Goal: Task Accomplishment & Management: Complete application form

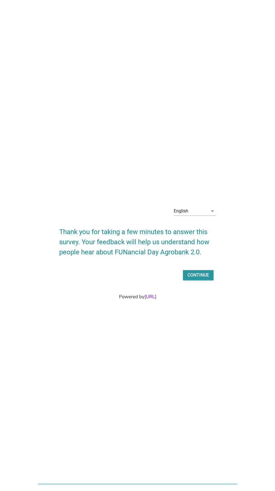
click at [199, 278] on div "Continue" at bounding box center [199, 275] width 22 height 7
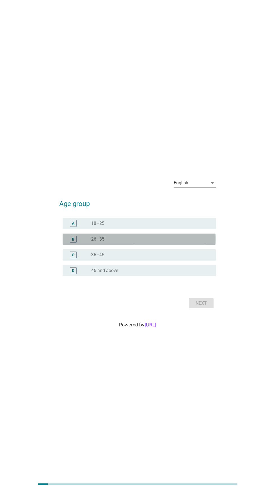
click at [82, 242] on div "B" at bounding box center [79, 239] width 24 height 7
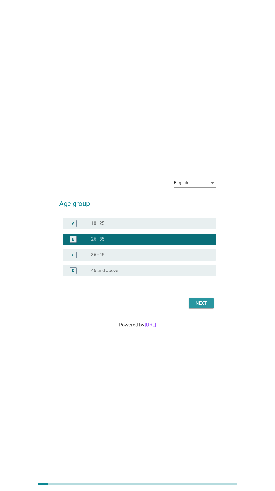
click at [202, 308] on button "Next" at bounding box center [201, 303] width 25 height 10
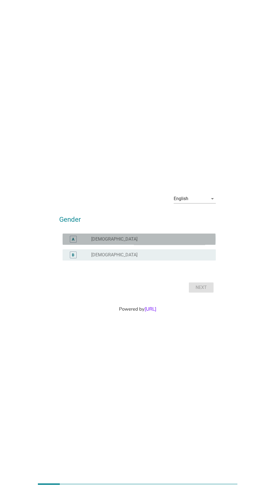
click at [76, 242] on div "A" at bounding box center [73, 239] width 7 height 7
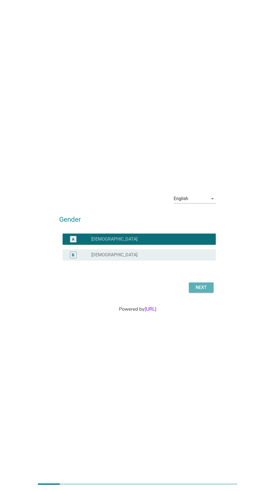
click at [206, 291] on div "Next" at bounding box center [201, 287] width 16 height 7
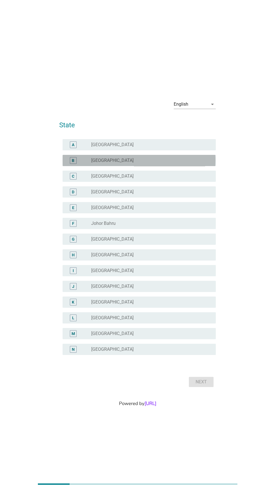
click at [82, 164] on div "B" at bounding box center [79, 160] width 24 height 7
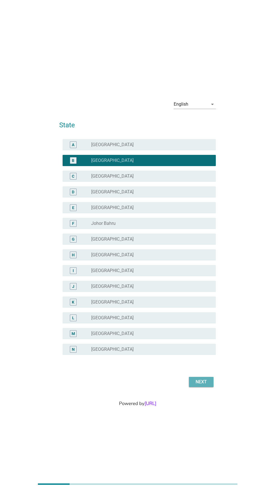
click at [206, 387] on button "Next" at bounding box center [201, 382] width 25 height 10
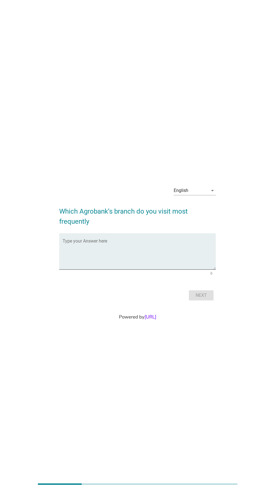
click at [86, 269] on textarea "Type your Answer here" at bounding box center [139, 254] width 153 height 29
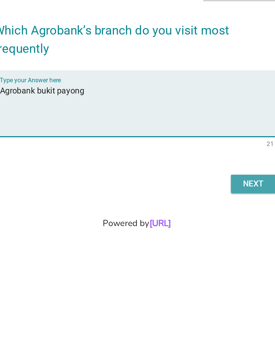
type textarea "Agrobank bukit payong"
click at [203, 223] on div "Next" at bounding box center [201, 219] width 16 height 7
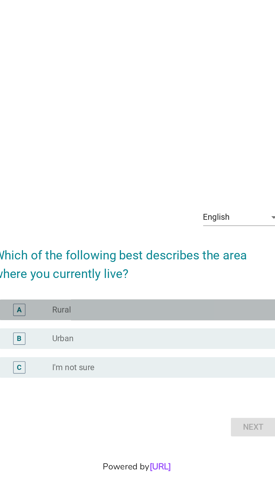
click at [76, 240] on div "A" at bounding box center [73, 236] width 7 height 7
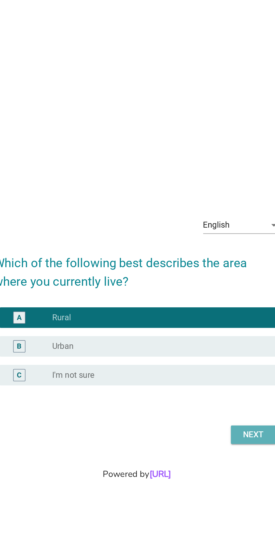
click at [201, 336] on div "Next" at bounding box center [201, 333] width 16 height 7
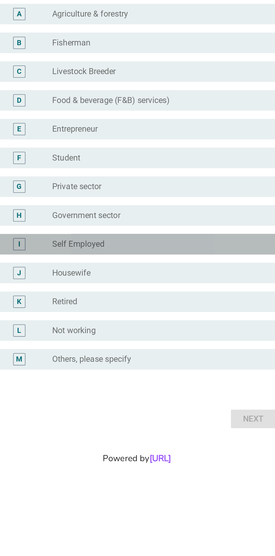
click at [79, 314] on div "I" at bounding box center [73, 311] width 12 height 7
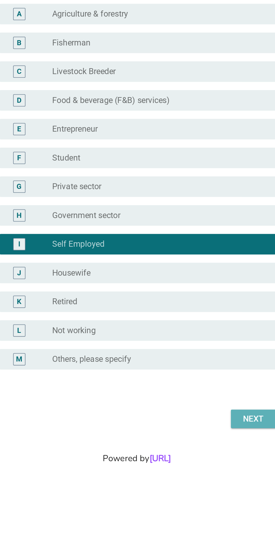
click at [200, 410] on div "Next" at bounding box center [201, 406] width 16 height 7
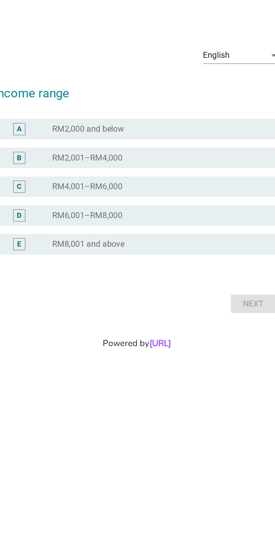
scroll to position [63, 0]
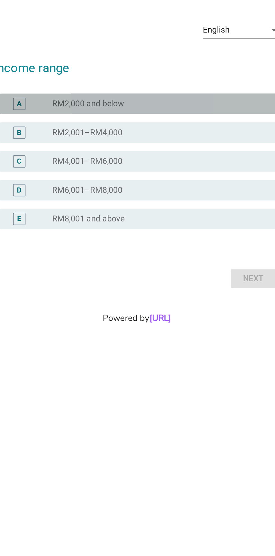
click at [83, 231] on div "A" at bounding box center [79, 234] width 24 height 7
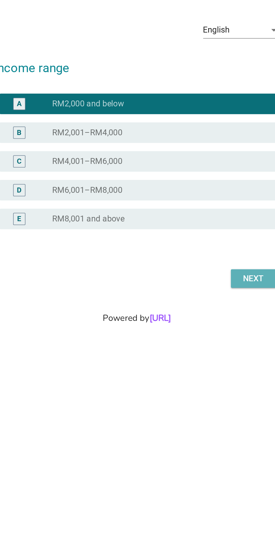
click at [201, 327] on div "Next" at bounding box center [201, 330] width 16 height 7
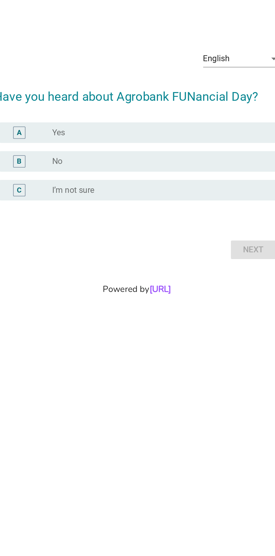
scroll to position [16, 0]
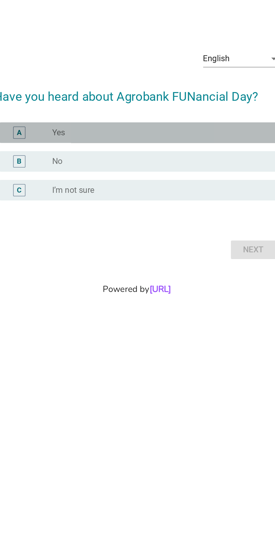
click at [77, 254] on div "A" at bounding box center [73, 250] width 12 height 7
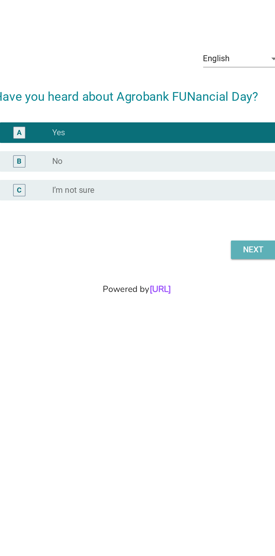
click at [201, 319] on button "Next" at bounding box center [201, 314] width 25 height 10
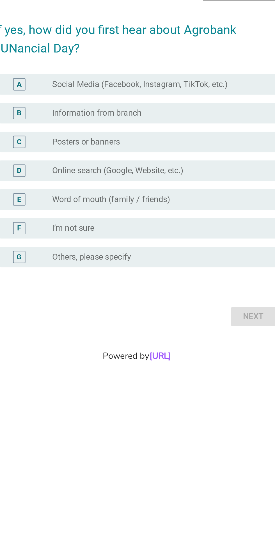
scroll to position [0, 0]
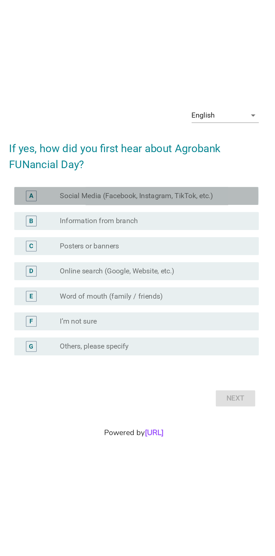
click at [70, 243] on div "A radio_button_unchecked Social Media (Facebook, Instagram, TikTok, etc.)" at bounding box center [139, 237] width 153 height 11
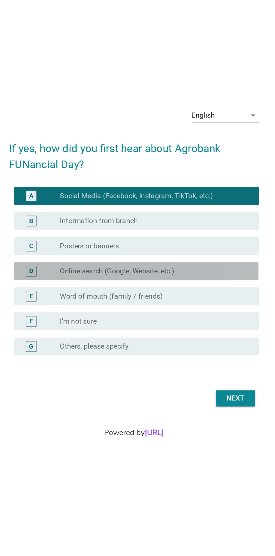
click at [77, 288] on div "D" at bounding box center [73, 284] width 12 height 7
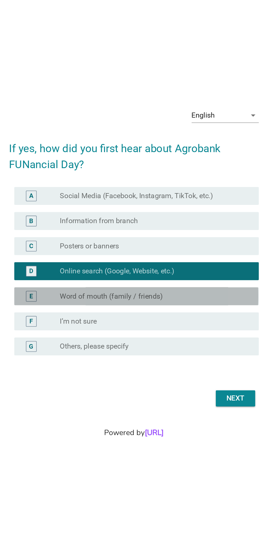
click at [78, 304] on div "E" at bounding box center [73, 300] width 12 height 7
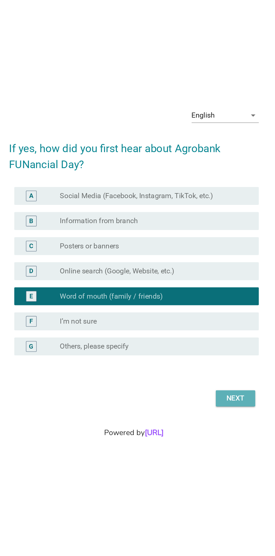
click at [199, 370] on button "Next" at bounding box center [201, 364] width 25 height 10
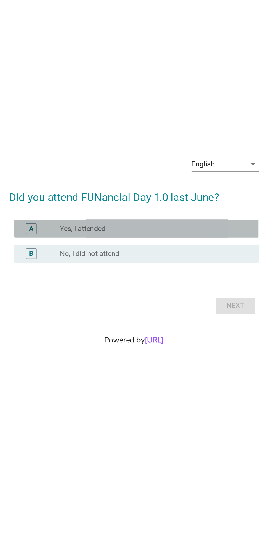
click at [72, 260] on div "A" at bounding box center [73, 258] width 3 height 6
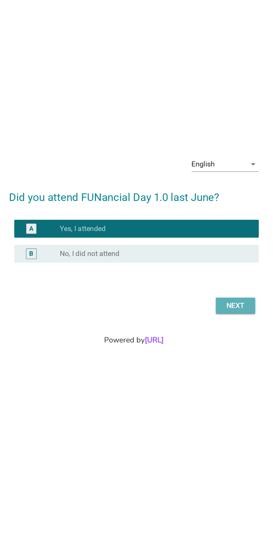
click at [205, 309] on div "Next" at bounding box center [201, 306] width 16 height 7
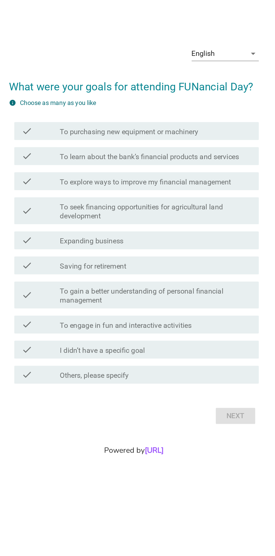
scroll to position [0, 0]
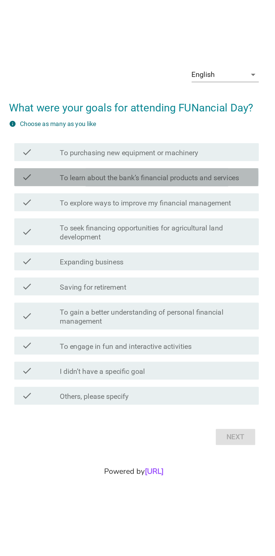
click at [77, 230] on div "check" at bounding box center [79, 226] width 24 height 7
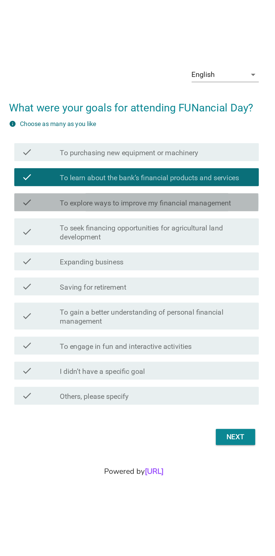
click at [86, 245] on div "check" at bounding box center [79, 242] width 24 height 7
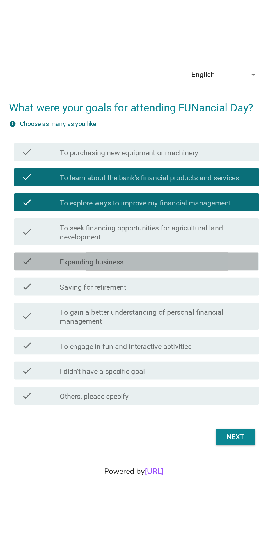
click at [81, 282] on div "check" at bounding box center [79, 279] width 24 height 7
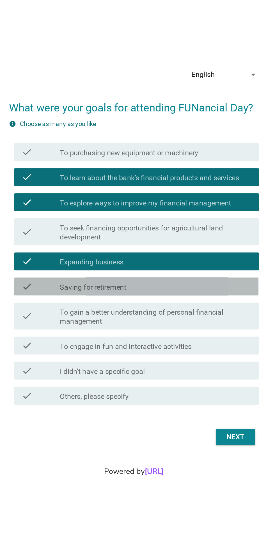
click at [80, 298] on div "check" at bounding box center [79, 294] width 24 height 7
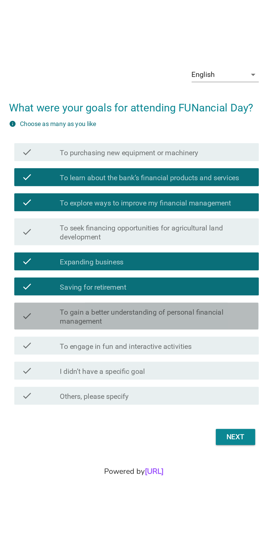
click at [197, 320] on label "To gain a better understanding of personal financial management" at bounding box center [151, 313] width 120 height 11
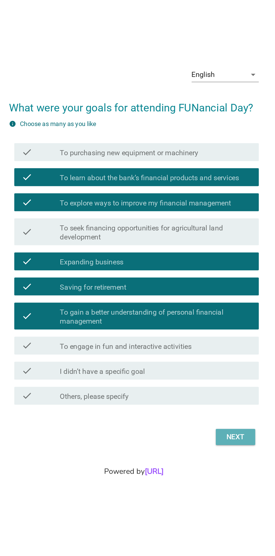
click at [202, 393] on div "Next" at bounding box center [201, 389] width 16 height 7
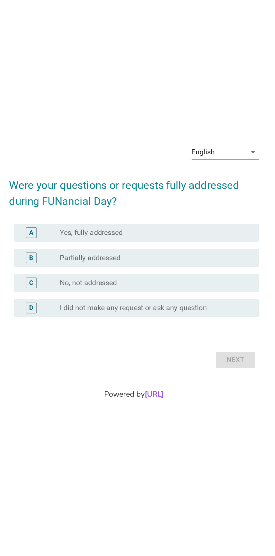
scroll to position [48, 0]
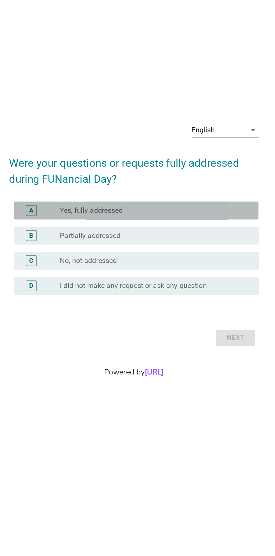
click at [73, 245] on div "A" at bounding box center [73, 247] width 3 height 6
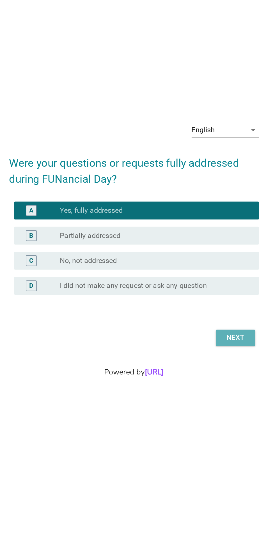
click at [204, 322] on button "Next" at bounding box center [201, 327] width 25 height 10
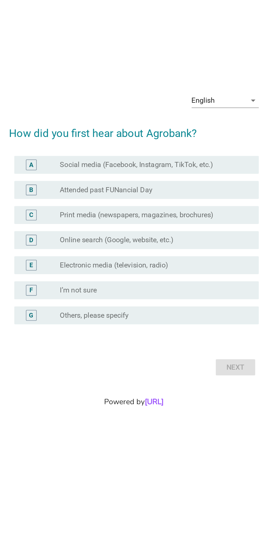
scroll to position [0, 0]
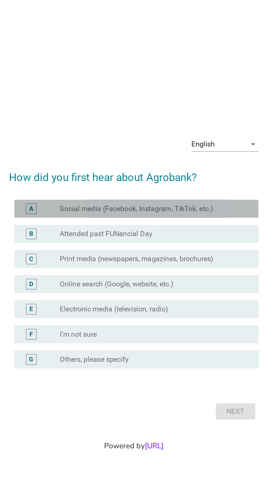
click at [73, 202] on div "A" at bounding box center [73, 200] width 3 height 6
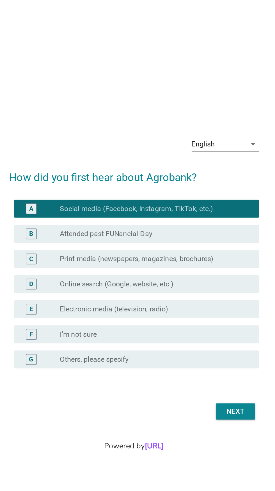
click at [72, 218] on div "B" at bounding box center [73, 215] width 3 height 6
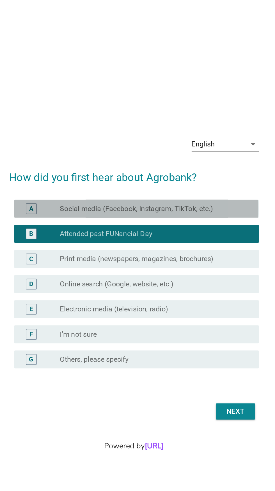
click at [76, 205] on div "A radio_button_unchecked Social media (Facebook, Instagram, TikTok, etc.)" at bounding box center [139, 199] width 153 height 11
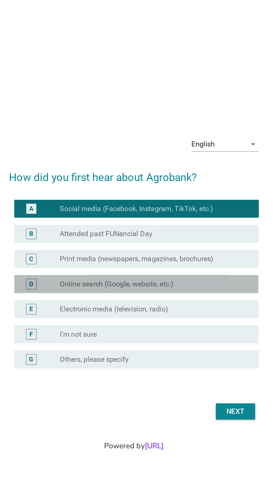
click at [78, 250] on div "D" at bounding box center [73, 246] width 12 height 7
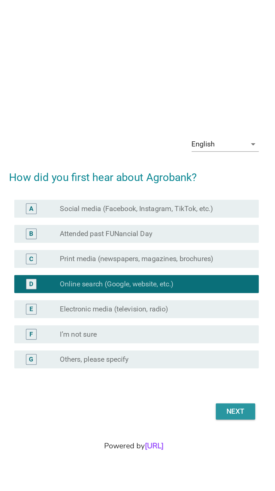
click at [203, 330] on div "Next" at bounding box center [201, 326] width 16 height 7
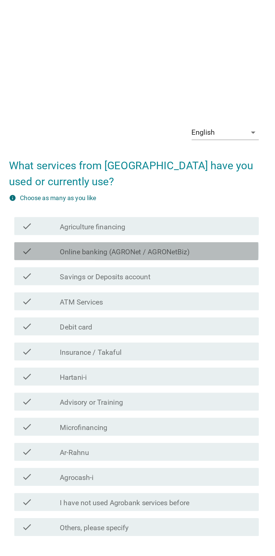
click at [197, 219] on div "check check_box_outline_blank Online banking (AGRONet / AGRONetBiz)" at bounding box center [139, 213] width 153 height 11
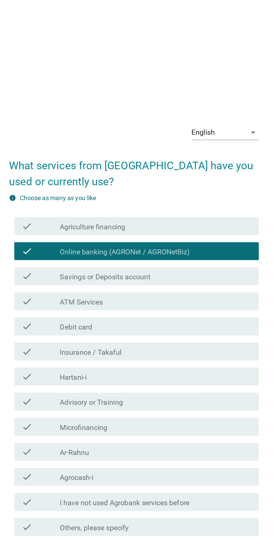
click at [194, 233] on div "check_box_outline_blank Savings or Deposits account" at bounding box center [151, 229] width 120 height 7
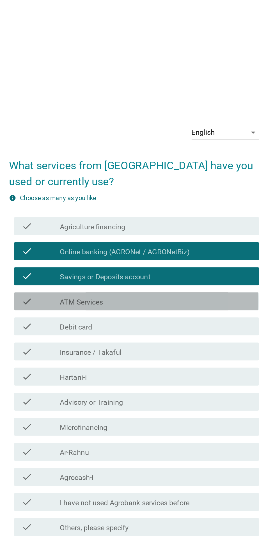
click at [193, 248] on div "check_box_outline_blank ATM Services" at bounding box center [151, 244] width 120 height 7
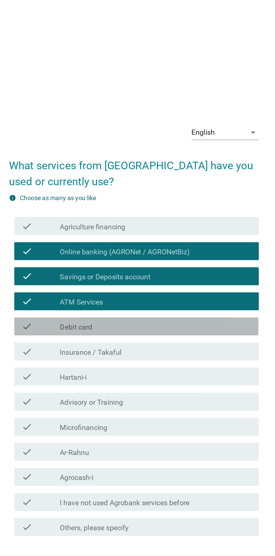
click at [191, 264] on div "check_box_outline_blank Debit card" at bounding box center [151, 260] width 120 height 7
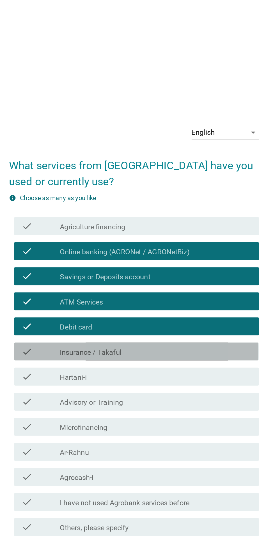
click at [182, 282] on div "check check_box_outline_blank Insurance / Takaful" at bounding box center [139, 276] width 153 height 11
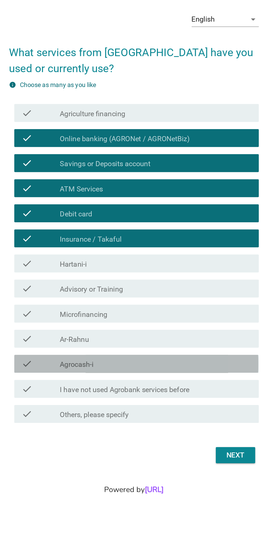
click at [189, 361] on div "check check_box_outline_blank Agrocash-i" at bounding box center [139, 354] width 153 height 11
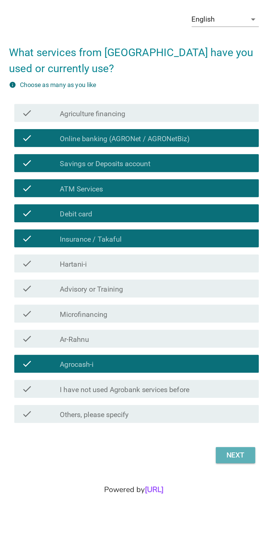
click at [200, 416] on div "Next" at bounding box center [201, 412] width 16 height 7
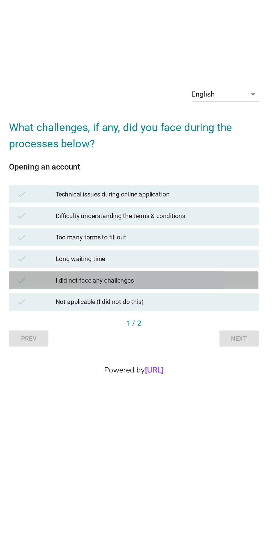
click at [73, 299] on div "check" at bounding box center [76, 302] width 25 height 7
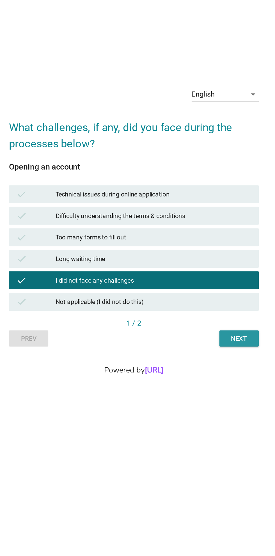
click at [208, 334] on button "Next" at bounding box center [203, 339] width 25 height 10
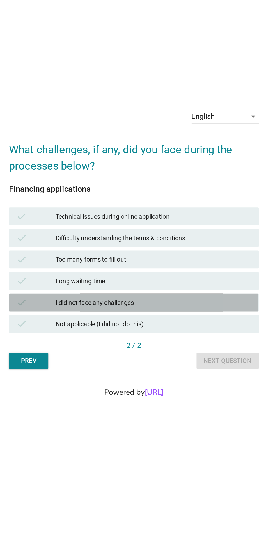
click at [73, 322] on div "check I did not face any challenges" at bounding box center [137, 316] width 156 height 11
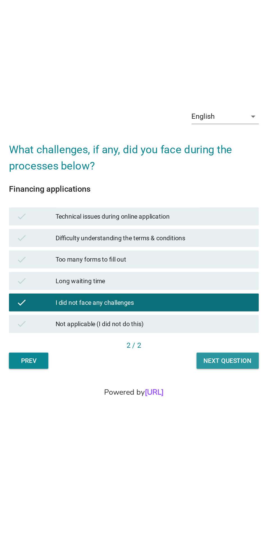
click at [198, 356] on div "Next question" at bounding box center [196, 353] width 30 height 6
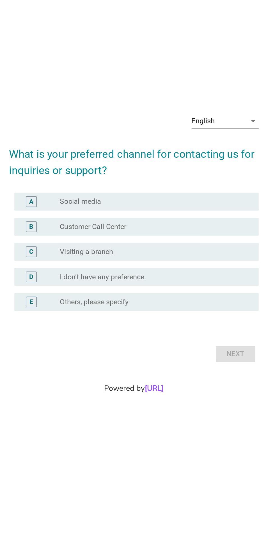
scroll to position [3, 0]
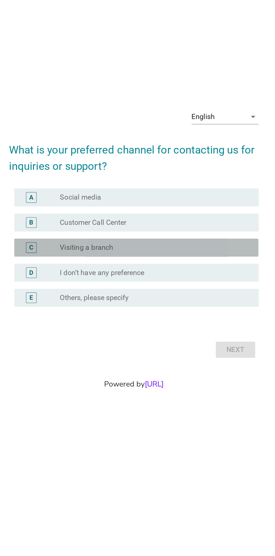
click at [77, 286] on div "C" at bounding box center [73, 282] width 12 height 7
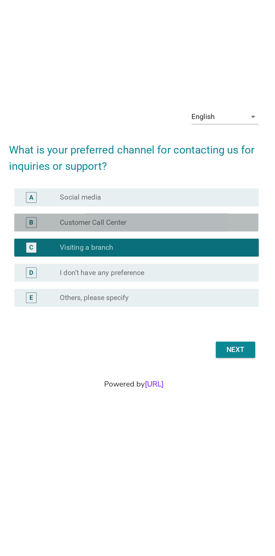
click at [77, 270] on div "B" at bounding box center [73, 266] width 12 height 7
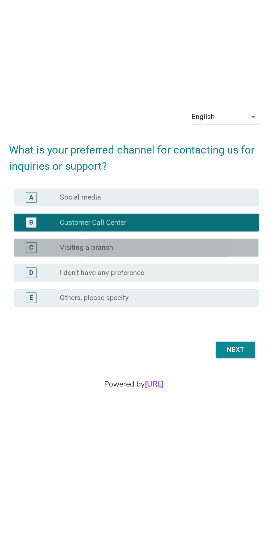
click at [78, 286] on div "C" at bounding box center [73, 282] width 12 height 7
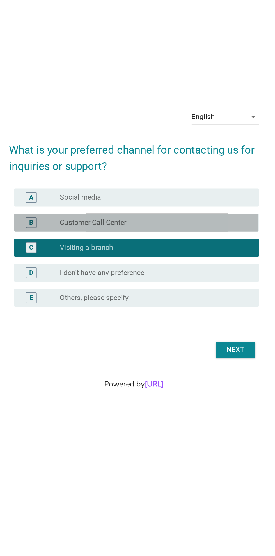
click at [77, 272] on div "B radio_button_unchecked Customer Call Center" at bounding box center [139, 266] width 153 height 11
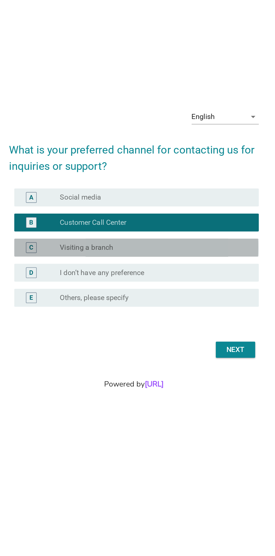
click at [76, 288] on div "C radio_button_unchecked Visiting a branch" at bounding box center [139, 282] width 153 height 11
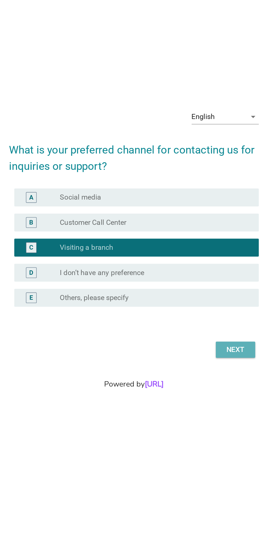
click at [201, 350] on div "Next" at bounding box center [201, 346] width 16 height 7
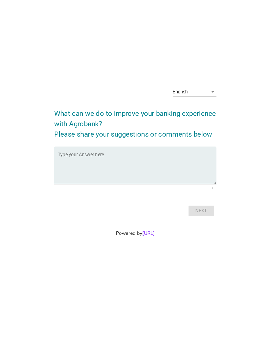
scroll to position [15, 0]
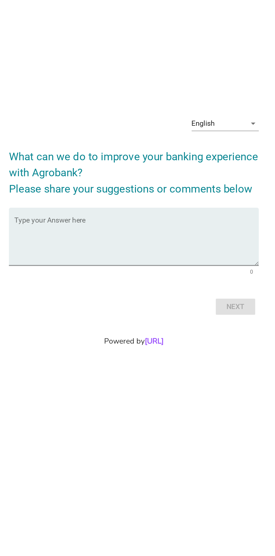
click at [77, 293] on textarea "Type your Answer here" at bounding box center [139, 278] width 153 height 29
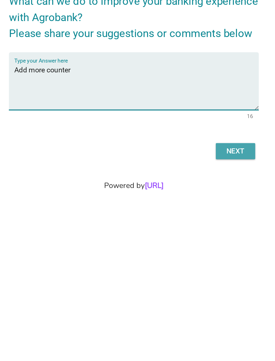
type textarea "Add more counter"
click at [210, 227] on button "Next" at bounding box center [201, 222] width 25 height 10
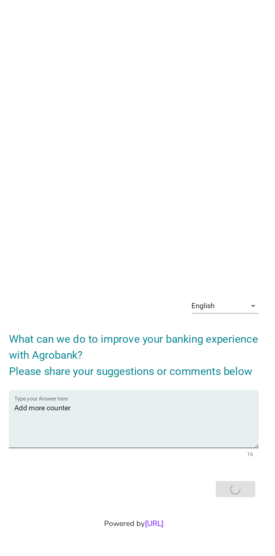
scroll to position [0, 0]
